Goal: Find specific page/section: Find specific page/section

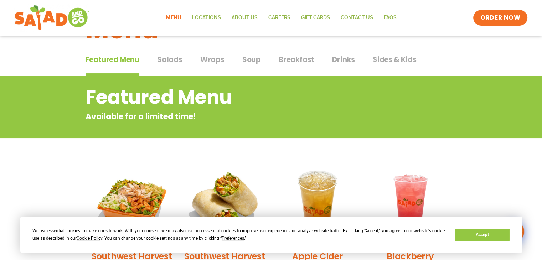
scroll to position [107, 0]
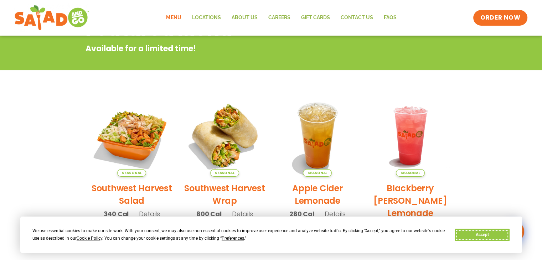
click at [481, 231] on button "Accept" at bounding box center [482, 235] width 55 height 12
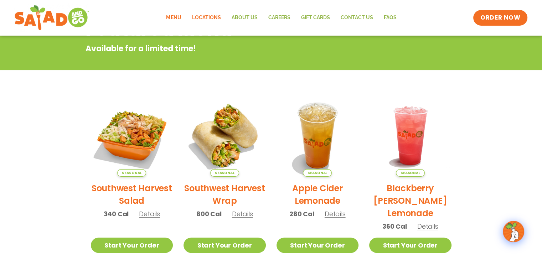
click at [207, 16] on link "Locations" at bounding box center [206, 18] width 40 height 16
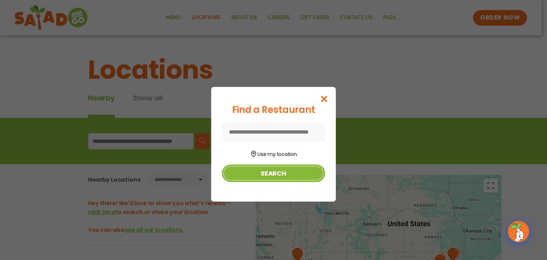
click at [274, 171] on button "Search" at bounding box center [273, 173] width 103 height 17
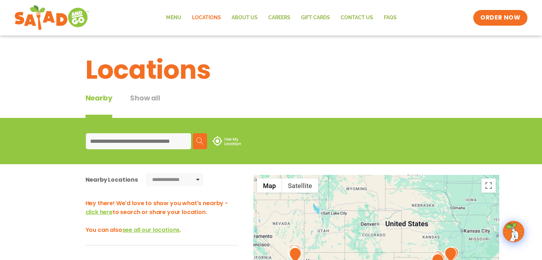
click at [148, 136] on input at bounding box center [138, 141] width 105 height 16
type input "*****"
click at [202, 142] on img at bounding box center [199, 141] width 7 height 7
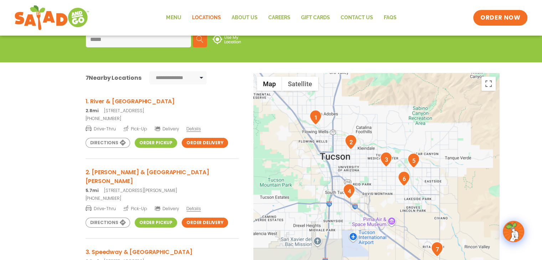
scroll to position [107, 0]
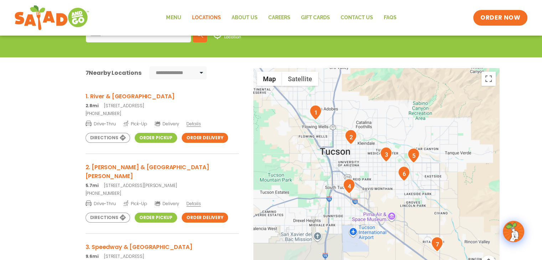
click at [159, 138] on link "Order Pickup" at bounding box center [156, 138] width 42 height 10
